Goal: Task Accomplishment & Management: Manage account settings

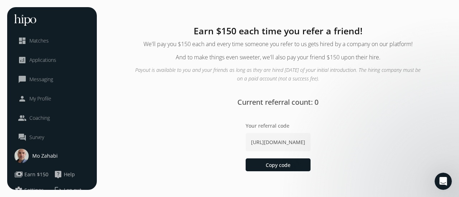
scroll to position [17, 0]
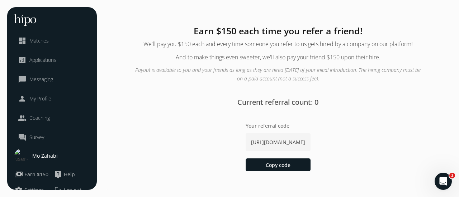
click at [40, 41] on span "Matches" at bounding box center [38, 40] width 19 height 7
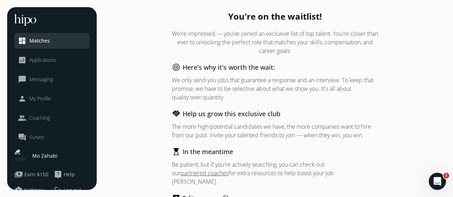
click at [47, 81] on span "Messaging" at bounding box center [41, 79] width 24 height 7
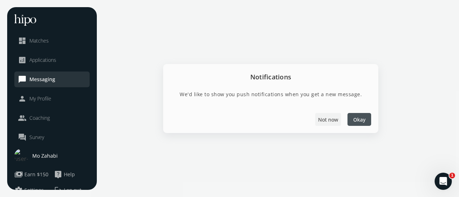
click at [331, 118] on span "Not now" at bounding box center [328, 120] width 20 height 8
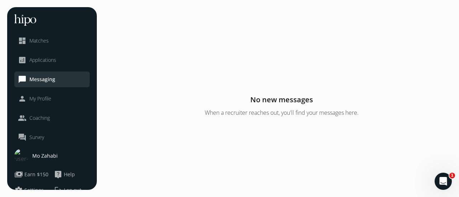
click at [45, 117] on span "Coaching" at bounding box center [39, 118] width 20 height 7
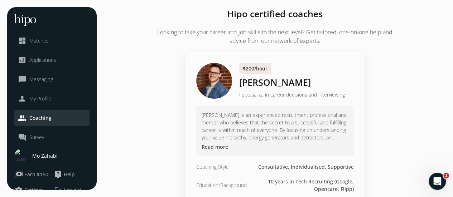
click at [38, 99] on span "My Profile" at bounding box center [40, 98] width 22 height 7
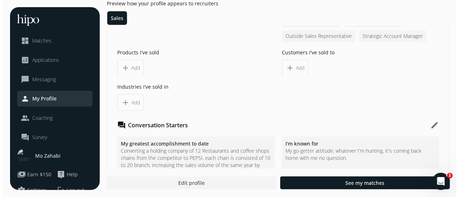
scroll to position [573, 0]
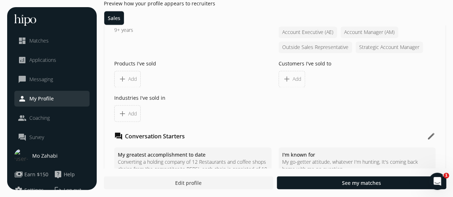
click at [134, 80] on span "Add" at bounding box center [132, 79] width 9 height 7
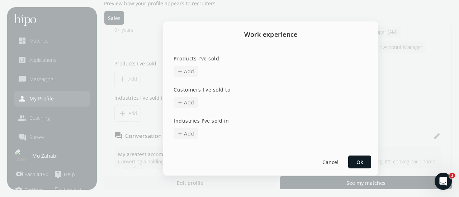
click at [190, 73] on span "Add" at bounding box center [189, 72] width 10 height 8
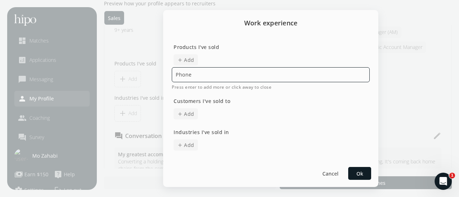
type input "Phones"
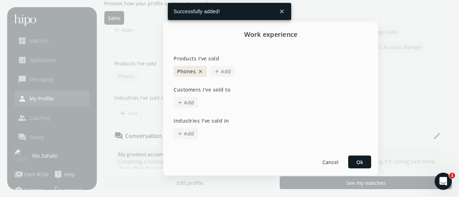
click at [219, 73] on span "add" at bounding box center [217, 72] width 6 height 6
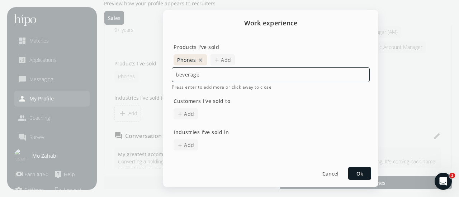
type input "beverages"
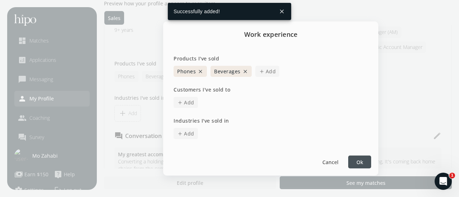
click at [270, 71] on span "Add" at bounding box center [270, 72] width 10 height 8
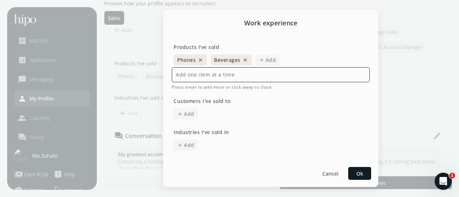
click at [251, 76] on input at bounding box center [271, 74] width 198 height 15
type input "C"
type input "Certificates"
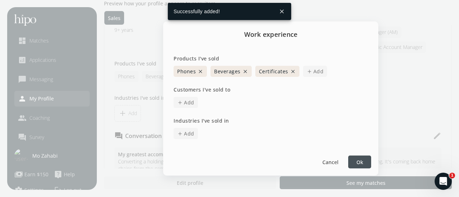
click at [309, 71] on span "add" at bounding box center [309, 72] width 6 height 6
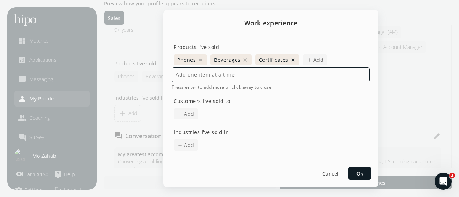
click at [298, 75] on input at bounding box center [271, 74] width 198 height 15
type input "Phone Plans"
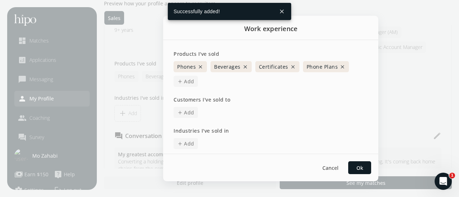
click at [185, 81] on span "Add" at bounding box center [189, 82] width 10 height 8
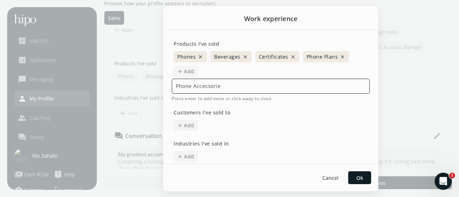
type input "Phone Accessories"
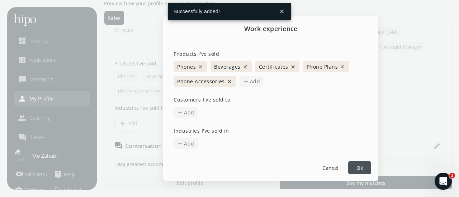
click at [253, 80] on span "Add" at bounding box center [255, 82] width 10 height 8
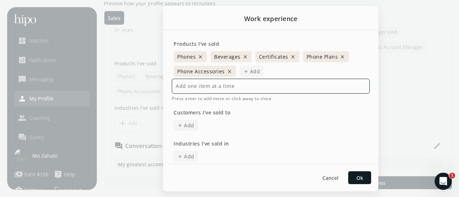
click at [259, 89] on input at bounding box center [271, 86] width 198 height 15
type input "Household Care"
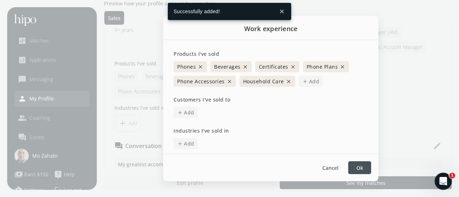
click at [309, 79] on span "Add" at bounding box center [314, 82] width 10 height 8
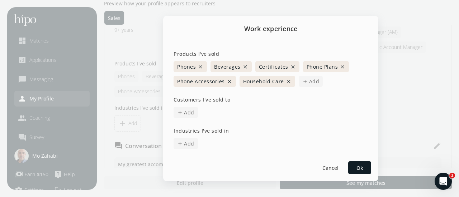
click at [287, 71] on div "Phones close Beverages close Certificates close Phone Plans close Phone Accesso…" at bounding box center [271, 73] width 198 height 29
click at [286, 79] on button "close" at bounding box center [289, 82] width 6 height 6
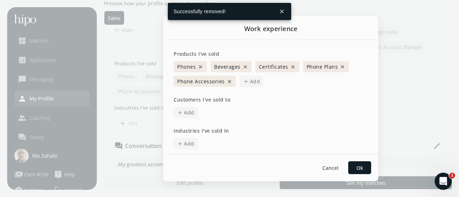
click at [255, 80] on span "Add" at bounding box center [255, 82] width 10 height 8
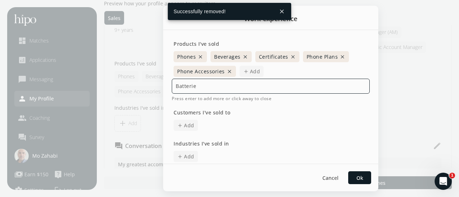
type input "Batteries"
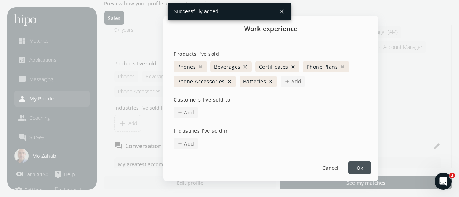
click at [288, 79] on span "add" at bounding box center [287, 82] width 6 height 6
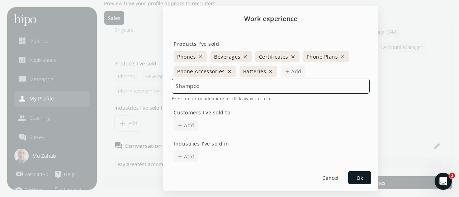
type input "Shampoos"
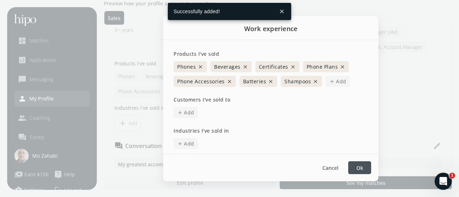
click at [333, 79] on span "add Add" at bounding box center [337, 81] width 24 height 11
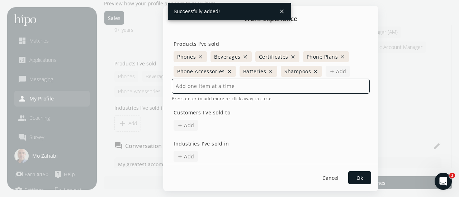
click at [268, 86] on input at bounding box center [271, 86] width 198 height 15
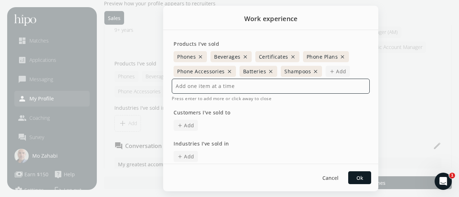
type input "S"
type input "Soap Bars"
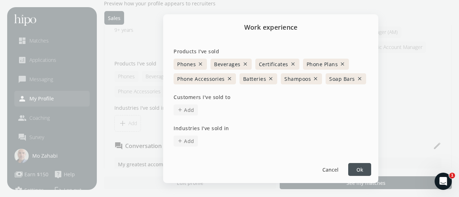
click at [190, 110] on span "Add" at bounding box center [189, 110] width 10 height 8
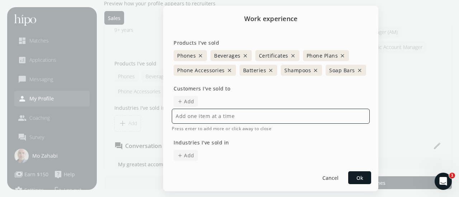
click at [251, 124] on input at bounding box center [271, 116] width 198 height 15
type input "Businesses"
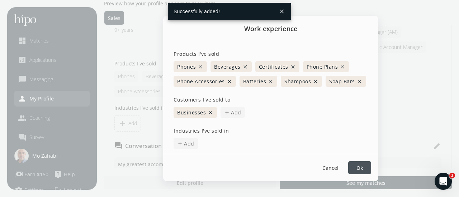
click at [236, 115] on span "Add" at bounding box center [236, 113] width 10 height 8
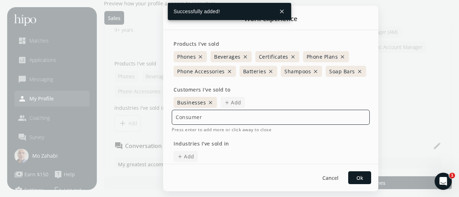
type input "Consumers"
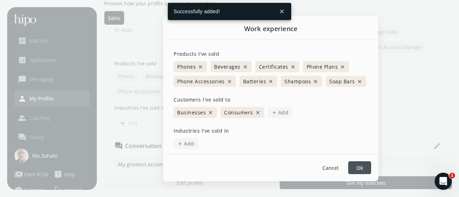
click at [278, 112] on span "Add" at bounding box center [283, 113] width 10 height 8
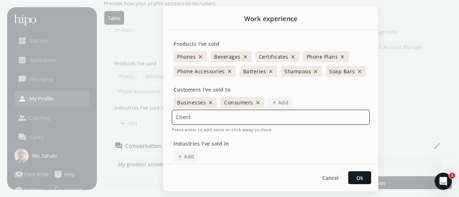
type input "Clients"
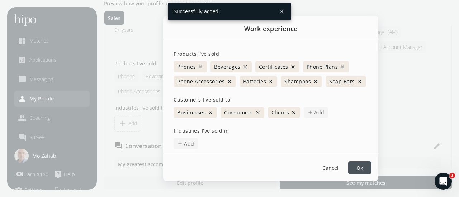
click at [188, 144] on span "Add" at bounding box center [189, 144] width 10 height 8
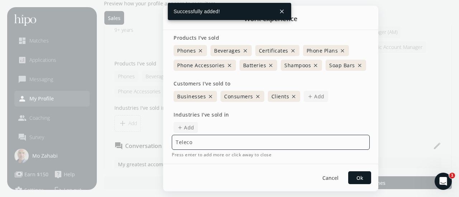
type input "Telecom"
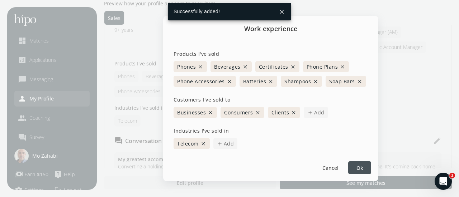
scroll to position [0, 0]
click at [228, 145] on span "Add" at bounding box center [229, 144] width 10 height 8
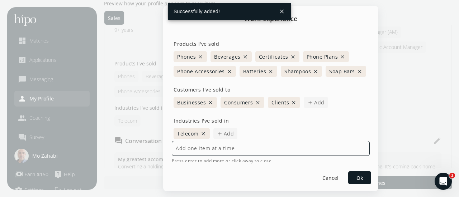
scroll to position [6, 0]
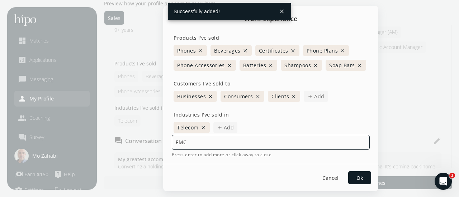
type input "FMCG"
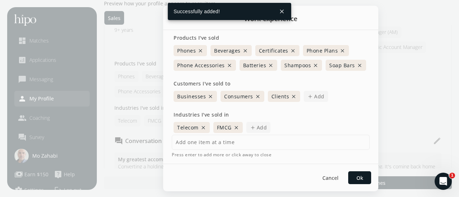
scroll to position [0, 0]
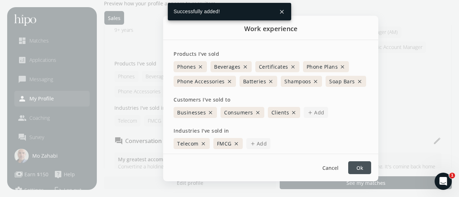
click at [251, 140] on span "add Add" at bounding box center [258, 143] width 24 height 11
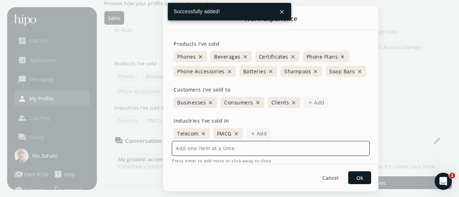
scroll to position [6, 0]
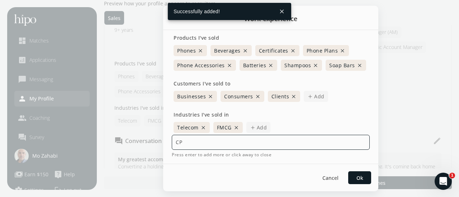
type input "CPG"
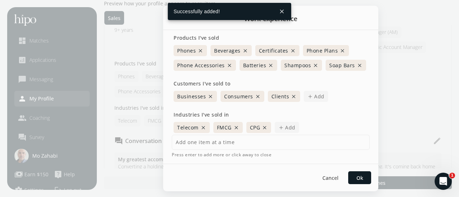
scroll to position [0, 0]
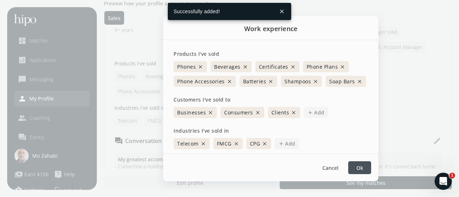
click at [283, 145] on span "add" at bounding box center [281, 144] width 6 height 6
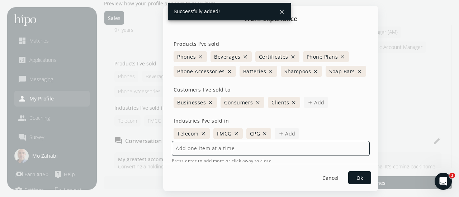
scroll to position [6, 0]
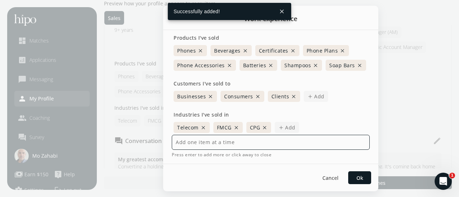
click at [296, 150] on input at bounding box center [271, 142] width 198 height 15
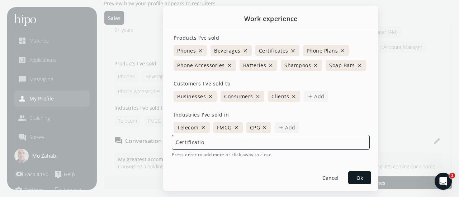
type input "Certification"
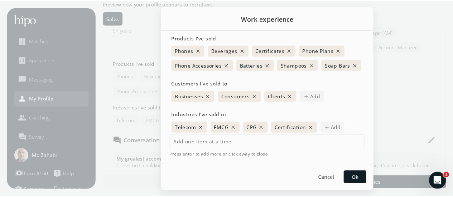
scroll to position [0, 0]
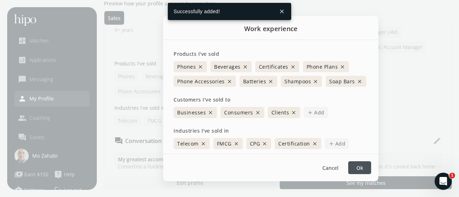
click at [353, 164] on div at bounding box center [359, 168] width 23 height 13
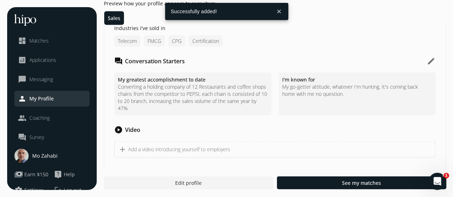
scroll to position [693, 0]
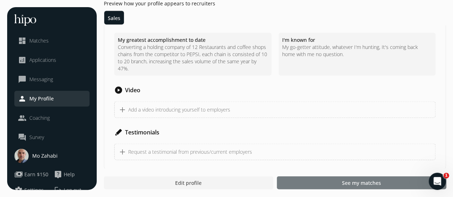
click at [328, 182] on div at bounding box center [361, 183] width 169 height 13
